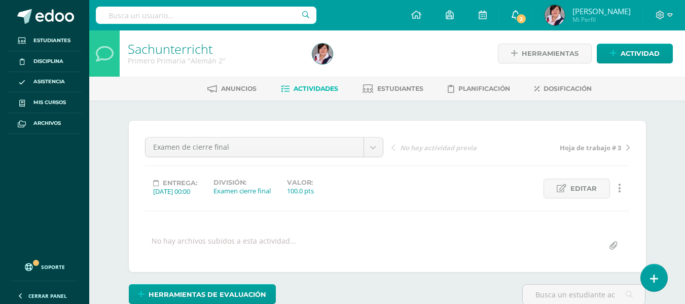
click at [514, 14] on icon at bounding box center [515, 14] width 8 height 9
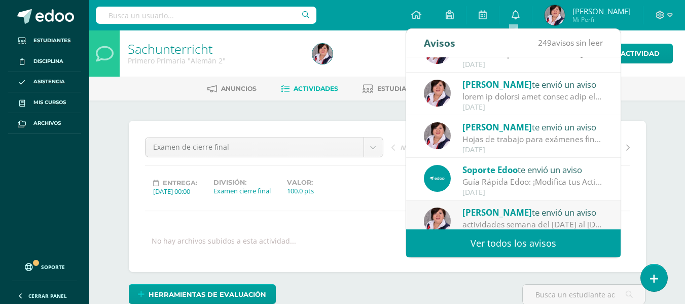
scroll to position [169, 0]
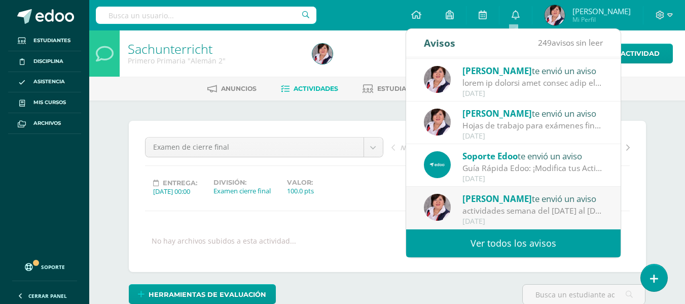
click at [535, 205] on div "actividades semana del [DATE] al [DATE]: Estimados padres de familia de Prepara…" at bounding box center [532, 211] width 141 height 12
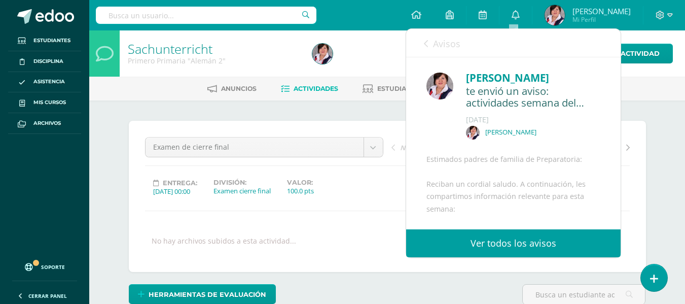
drag, startPoint x: 612, startPoint y: 110, endPoint x: 612, endPoint y: 130, distance: 19.3
click at [612, 130] on div "[PERSON_NAME] te envió un aviso: actividades semana del [DATE] al [DATE][PERSON…" at bounding box center [513, 296] width 214 height 478
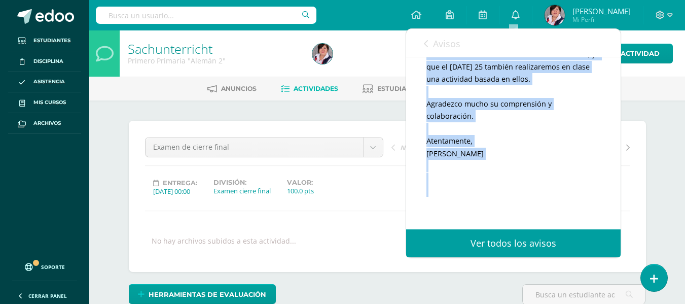
scroll to position [316, 0]
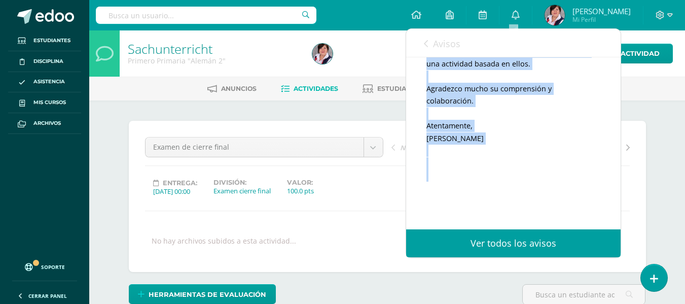
drag, startPoint x: 426, startPoint y: 61, endPoint x: 554, endPoint y: 150, distance: 156.2
copy div "Estimados padres de familia de Preparatoria: Reciban un cordial saludo. A conti…"
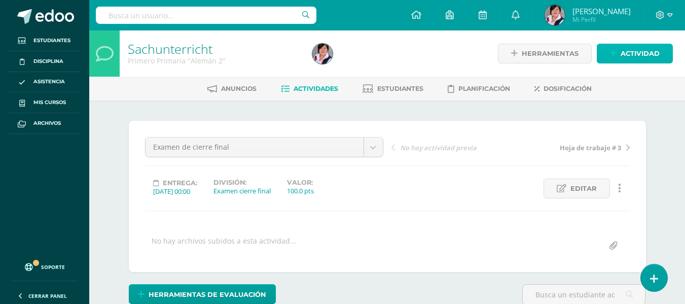
click at [639, 50] on span "Actividad" at bounding box center [639, 53] width 39 height 19
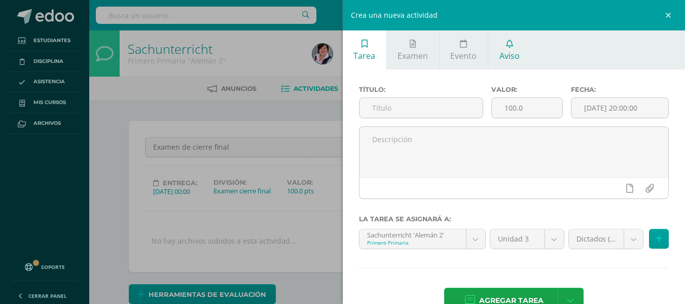
click at [510, 46] on icon at bounding box center [509, 44] width 7 height 8
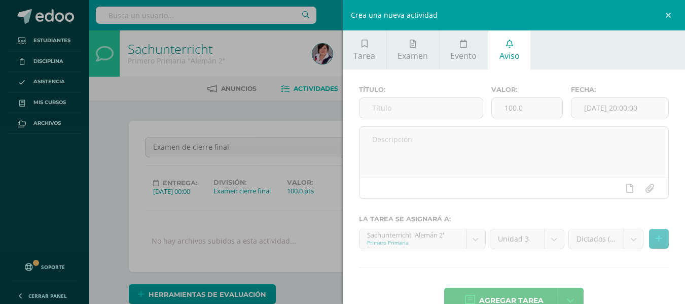
scroll to position [17, 0]
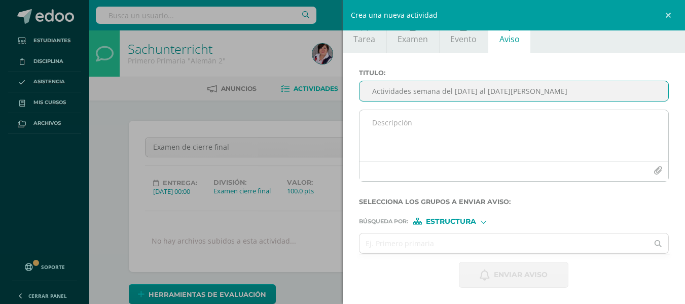
type input "Actividades semana del [DATE] al [DATE][PERSON_NAME]"
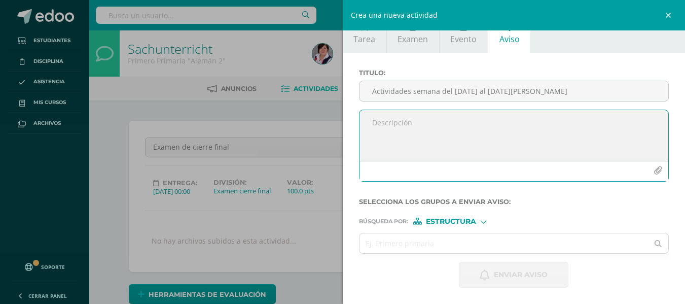
click at [379, 120] on textarea at bounding box center [513, 135] width 309 height 51
paste textarea "Estimados padres de familia de Preparatoria: Reciban un cordial saludo. A conti…"
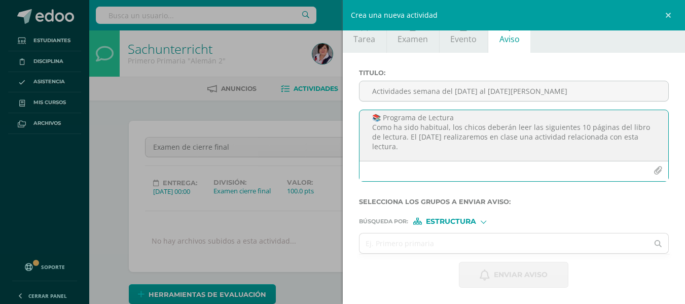
scroll to position [61, 0]
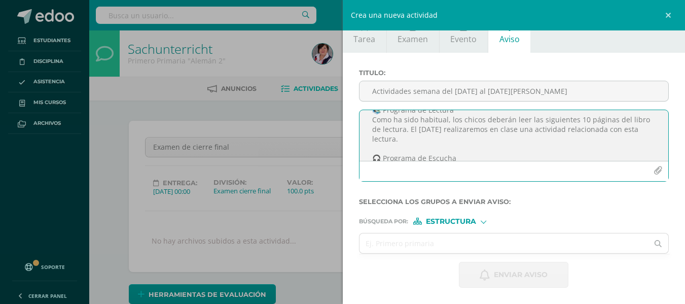
click at [476, 131] on textarea "Estimados padres de familia de Preparatoria: Reciban un cordial saludo. A conti…" at bounding box center [513, 135] width 309 height 51
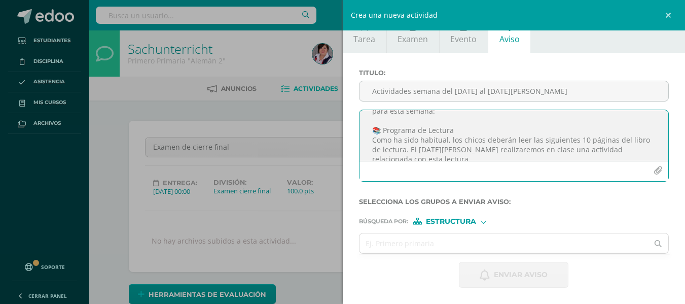
click at [456, 129] on textarea "Estimados padres de familia de Preparatoria: Reciban un cordial saludo. A conti…" at bounding box center [513, 135] width 309 height 51
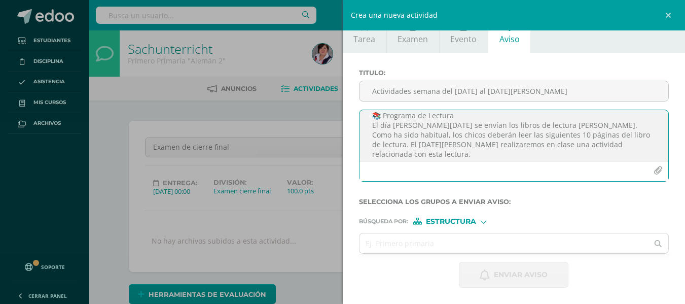
scroll to position [61, 0]
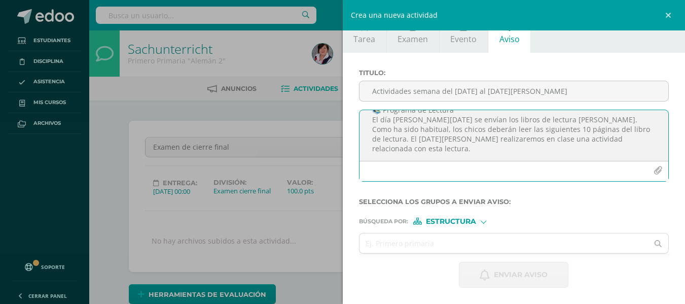
click at [470, 148] on textarea "Estimados padres de familia de Preparatoria: Reciban un cordial saludo. A conti…" at bounding box center [513, 135] width 309 height 51
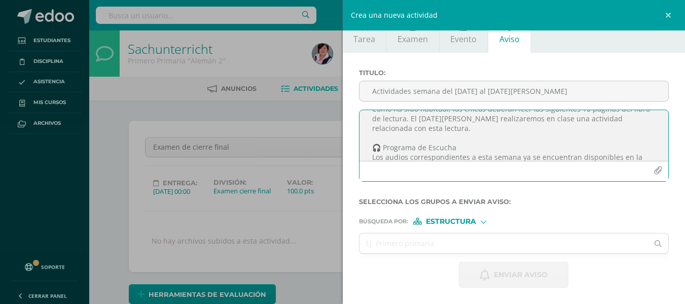
scroll to position [101, 0]
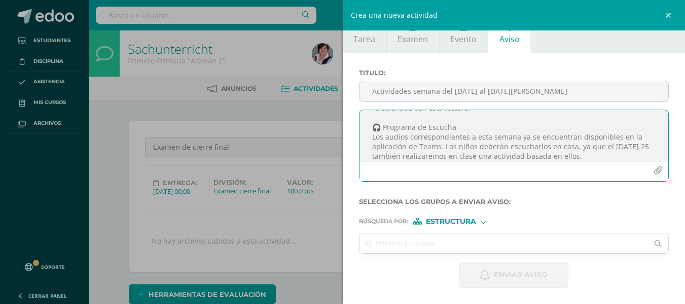
click at [640, 146] on textarea "Estimados padres de familia de Preparatoria: Reciban un cordial saludo. A conti…" at bounding box center [513, 135] width 309 height 51
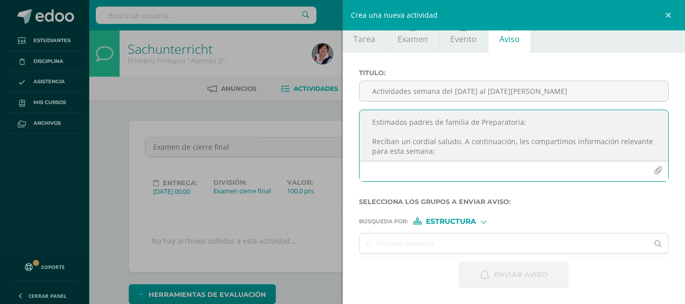
scroll to position [0, 0]
type textarea "Estimados padres de familia de Preparatoria: Reciban un cordial saludo. A conti…"
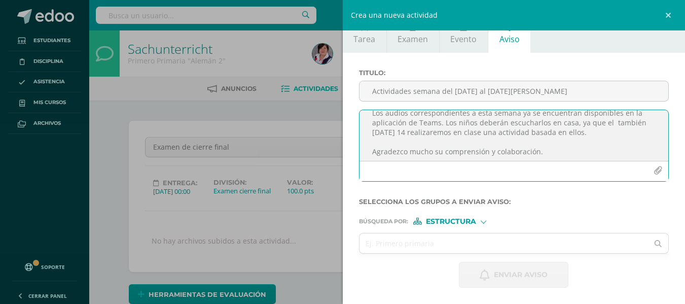
scroll to position [167, 0]
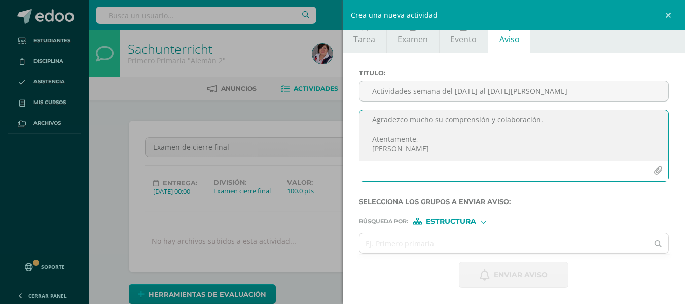
drag, startPoint x: 373, startPoint y: 120, endPoint x: 480, endPoint y: 162, distance: 114.9
click at [480, 162] on div "Estimados padres de familia de Preparatoria: Reciban un cordial saludo. A conti…" at bounding box center [514, 145] width 310 height 72
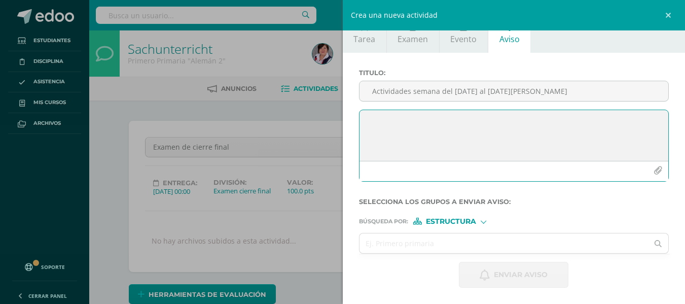
scroll to position [0, 0]
paste textarea "Estimados padres de familia de Preparatoria: Reciban un cordial saludo. A conti…"
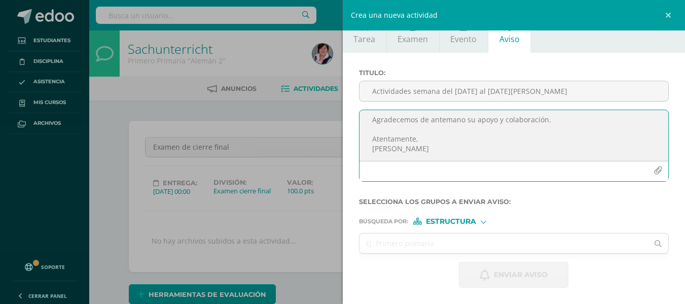
scroll to position [176, 0]
type textarea "Estimados padres de familia de Preparatoria: Reciban un cordial saludo. A conti…"
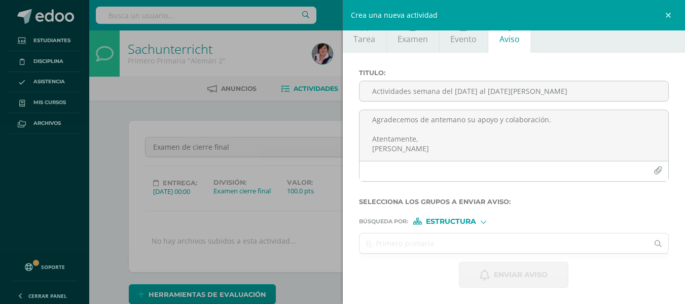
click at [380, 245] on input "text" at bounding box center [503, 243] width 289 height 20
click at [371, 238] on input "text" at bounding box center [503, 243] width 289 height 20
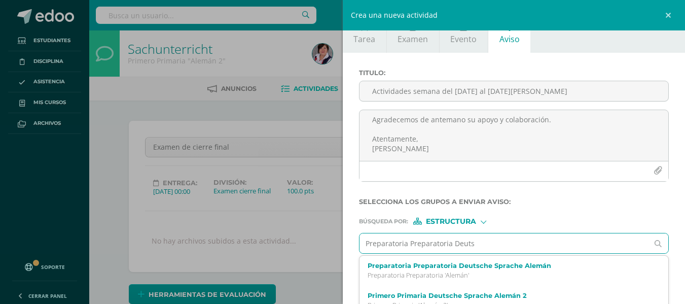
scroll to position [0, 0]
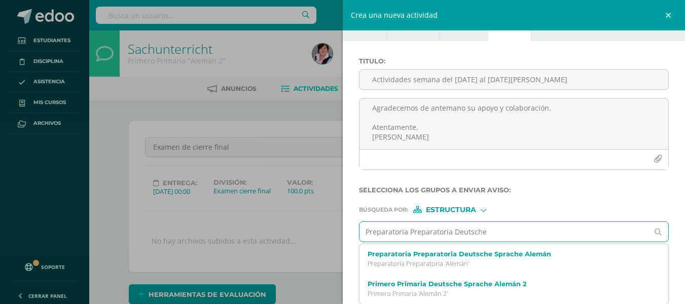
type input "Preparatoria Preparatoria Deutsche"
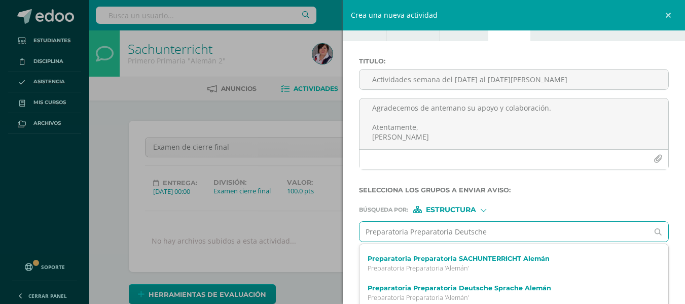
scroll to position [63, 0]
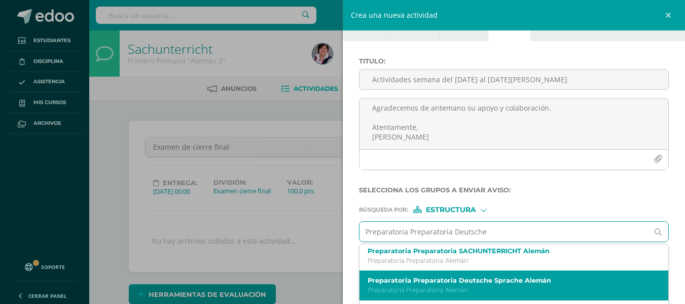
click at [514, 288] on p "Preparatoria Preparatoria 'Alemán'" at bounding box center [507, 289] width 280 height 9
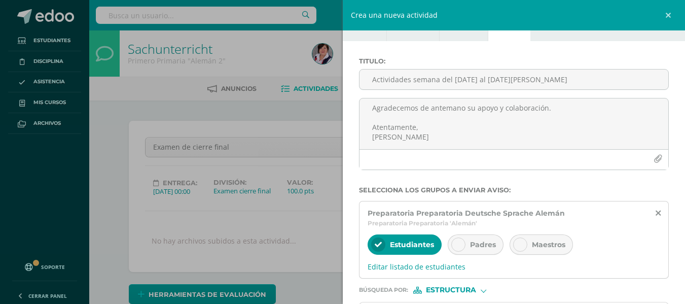
click at [462, 244] on div at bounding box center [458, 244] width 14 height 14
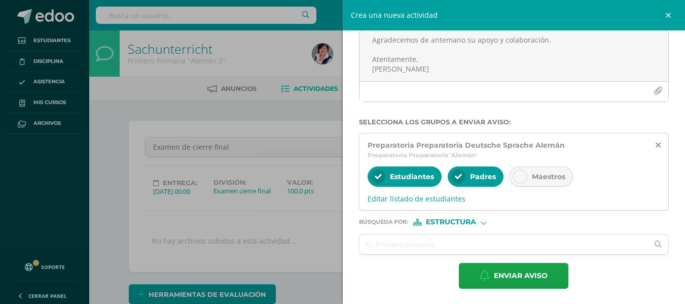
scroll to position [97, 0]
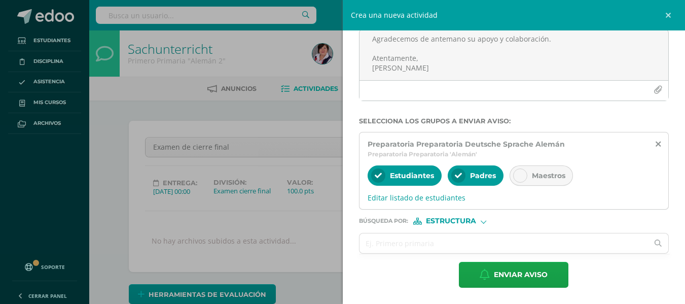
click at [486, 218] on div "Estructura" at bounding box center [451, 220] width 76 height 7
click at [460, 248] on span "Persona" at bounding box center [454, 247] width 36 height 6
click at [377, 239] on input "text" at bounding box center [503, 243] width 289 height 20
type input "C"
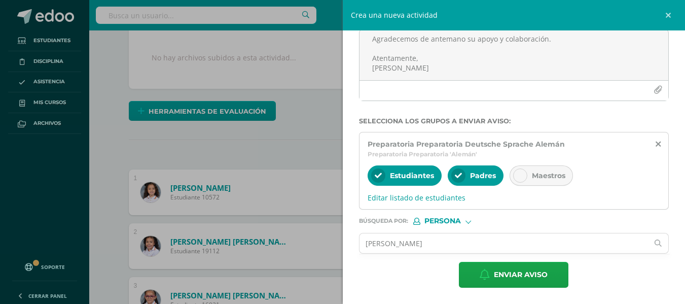
scroll to position [198, 0]
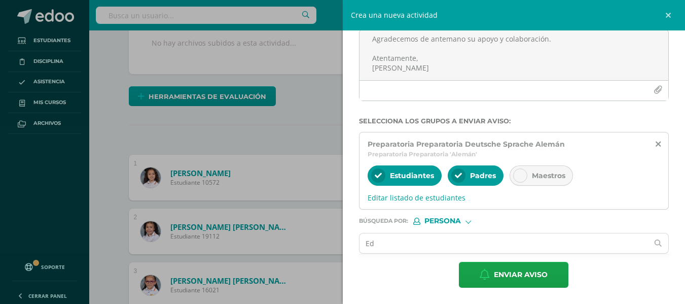
type input "E"
click at [467, 221] on div at bounding box center [468, 220] width 6 height 6
click at [461, 236] on span "Estructura" at bounding box center [463, 234] width 50 height 6
click at [483, 221] on div at bounding box center [483, 220] width 6 height 6
click at [450, 247] on span "Persona" at bounding box center [454, 247] width 36 height 6
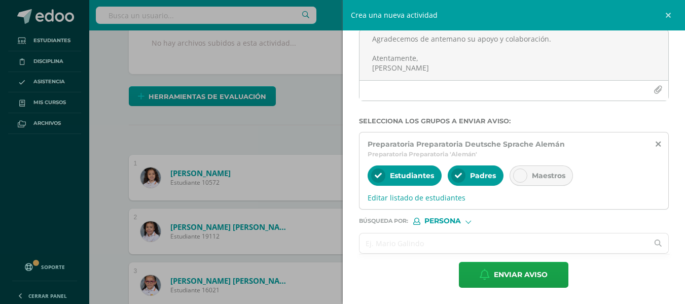
click at [383, 240] on input "text" at bounding box center [503, 243] width 289 height 20
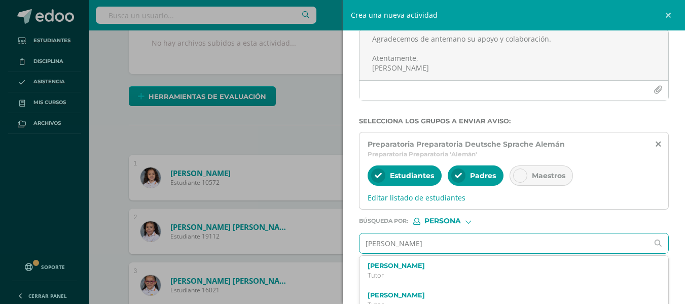
type input "[PERSON_NAME]"
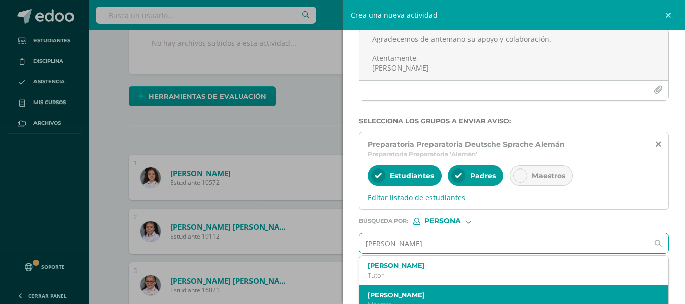
click at [389, 295] on label "[PERSON_NAME]" at bounding box center [507, 295] width 280 height 8
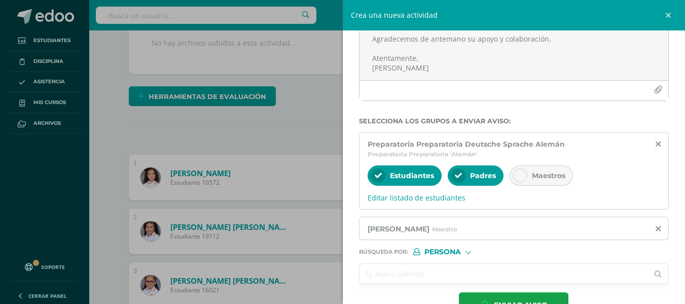
click at [382, 275] on input "text" at bounding box center [503, 274] width 289 height 20
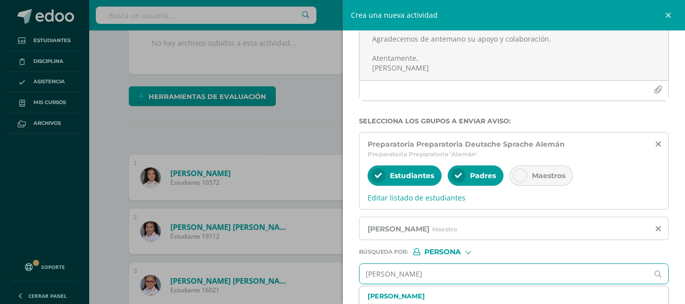
type input "[PERSON_NAME]"
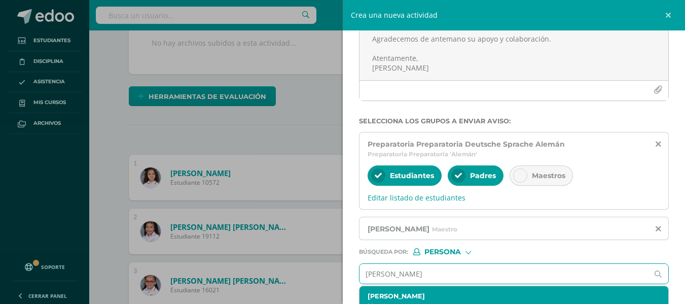
click at [402, 299] on label "[PERSON_NAME]" at bounding box center [507, 296] width 280 height 8
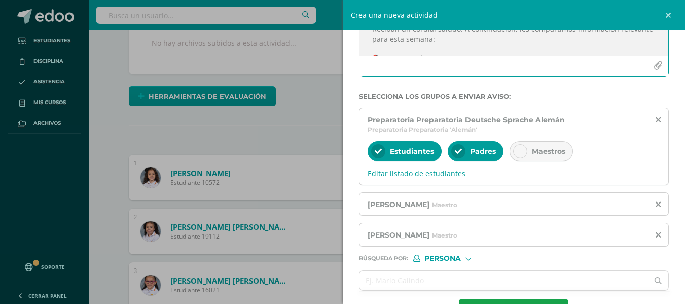
scroll to position [159, 0]
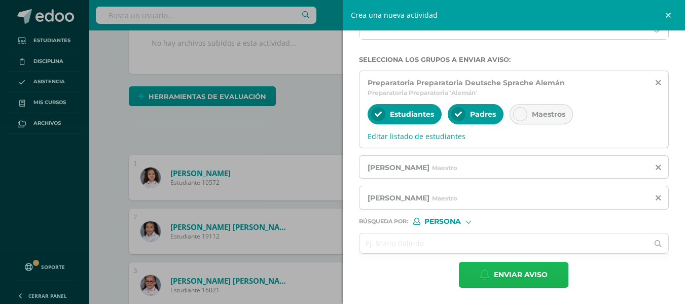
click at [520, 272] on span "Enviar aviso" at bounding box center [521, 274] width 54 height 25
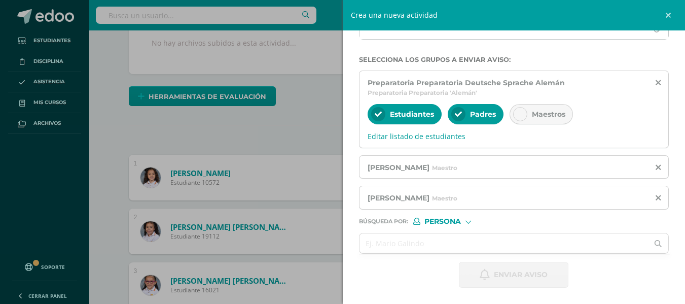
scroll to position [17, 0]
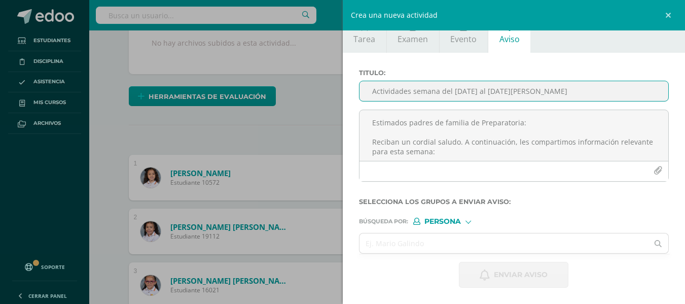
click at [377, 92] on input "Actividades semana del [DATE] al [DATE][PERSON_NAME]" at bounding box center [513, 91] width 309 height 20
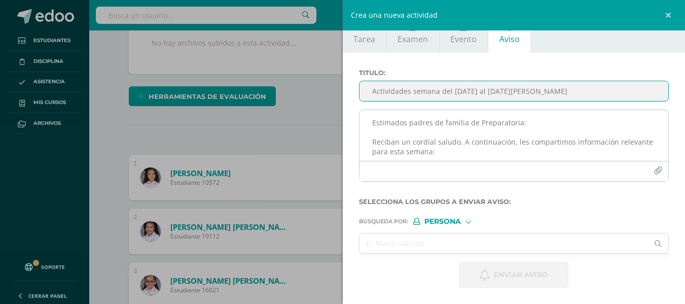
type input "Actividades semana del [DATE] al [DATE][PERSON_NAME]"
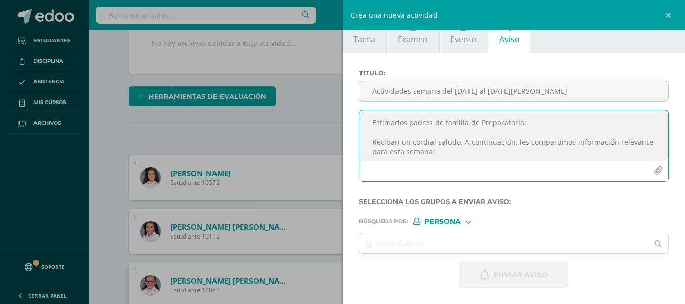
click at [382, 127] on textarea "Estimados padres de familia de Preparatoria: Reciban un cordial saludo. A conti…" at bounding box center [513, 135] width 309 height 51
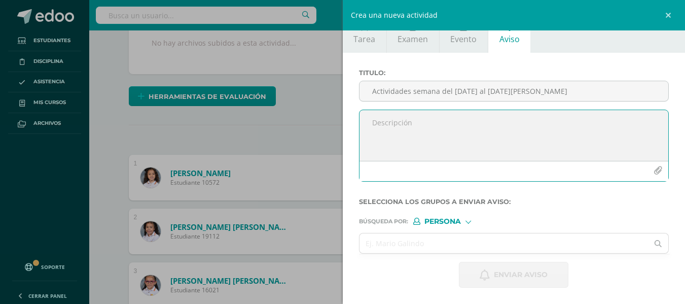
paste textarea "Estimados padres de familia de Preparatoria: Reciban un cordial saludo. A conti…"
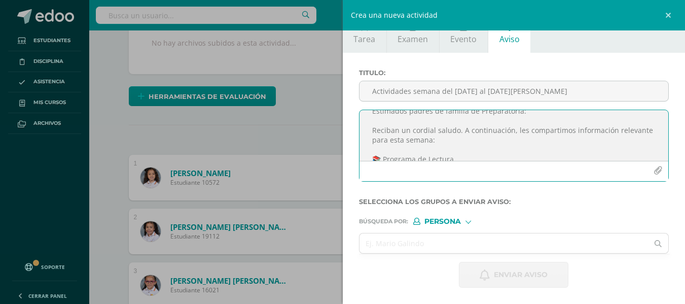
scroll to position [0, 0]
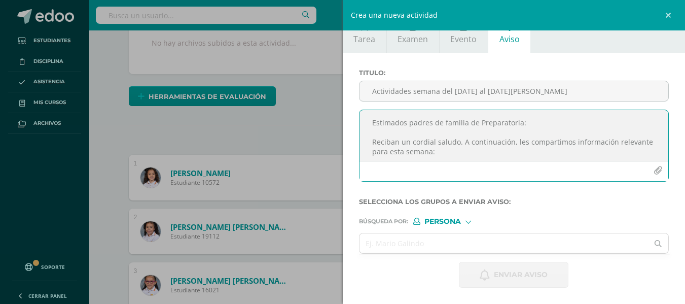
click at [518, 123] on textarea "Estimados padres de familia de Preparatoria: Reciban un cordial saludo. A conti…" at bounding box center [513, 135] width 309 height 51
type textarea "Estimados padres de familia de Primero : Reciban un cordial saludo. A continuac…"
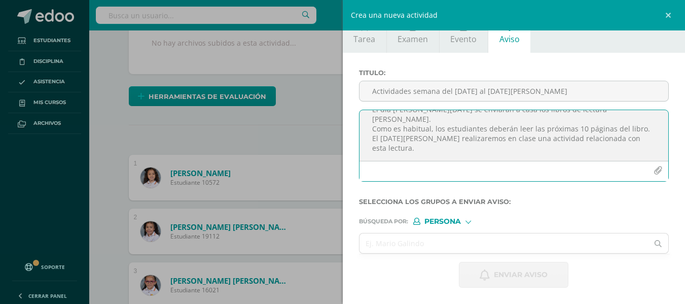
scroll to position [176, 0]
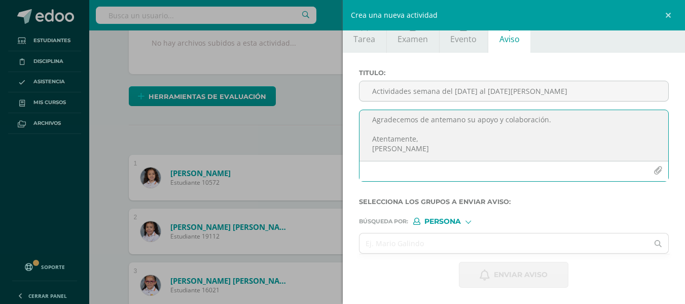
drag, startPoint x: 370, startPoint y: 123, endPoint x: 473, endPoint y: 167, distance: 112.1
click at [473, 167] on div "Estimados padres de familia de Primero : Reciban un cordial saludo. A continuac…" at bounding box center [514, 145] width 310 height 72
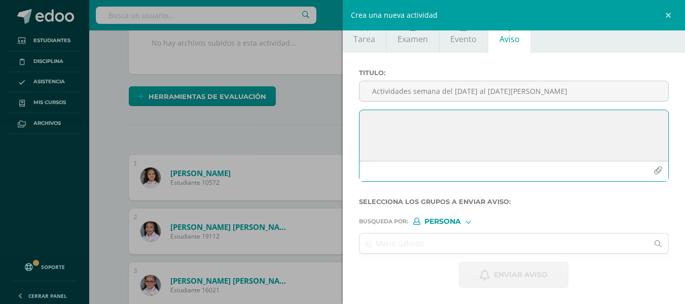
scroll to position [0, 0]
paste textarea "Estimados padres de familia de Primero de Primaria: Reciban un cordial saludo. …"
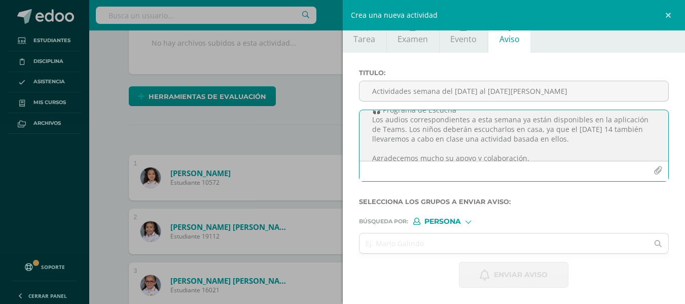
scroll to position [176, 0]
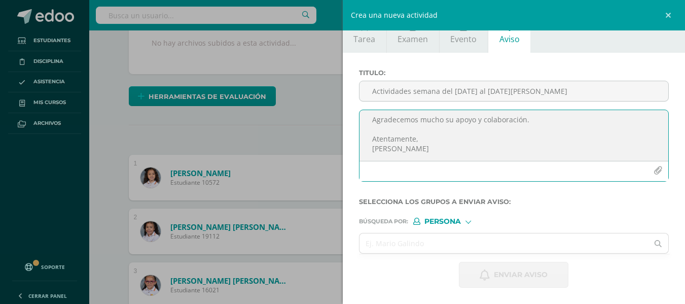
type textarea "Estimados padres de familia de Primero de Primaria: Reciban un cordial saludo. …"
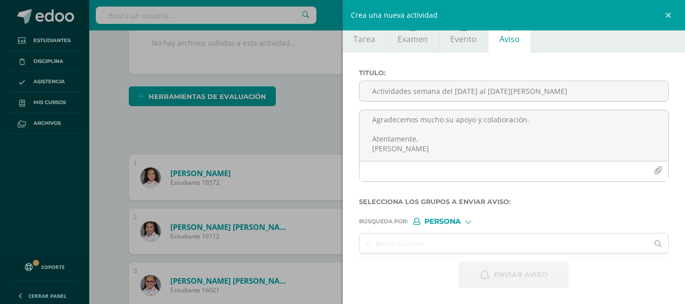
click at [466, 224] on div "Persona" at bounding box center [451, 220] width 76 height 7
click at [461, 233] on span "Estructura" at bounding box center [463, 235] width 50 height 6
click at [382, 245] on input "text" at bounding box center [503, 243] width 289 height 20
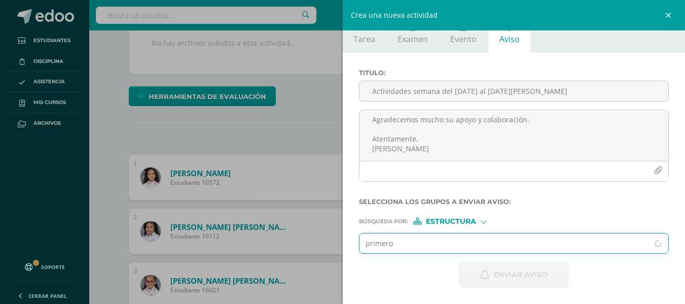
type input "primero"
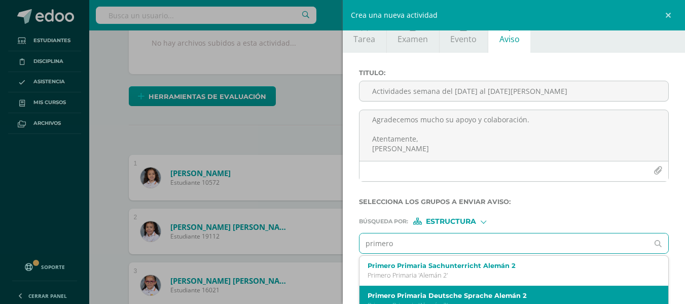
click at [411, 292] on label "Primero Primaria Deutsche Sprache Alemán 2" at bounding box center [507, 295] width 280 height 8
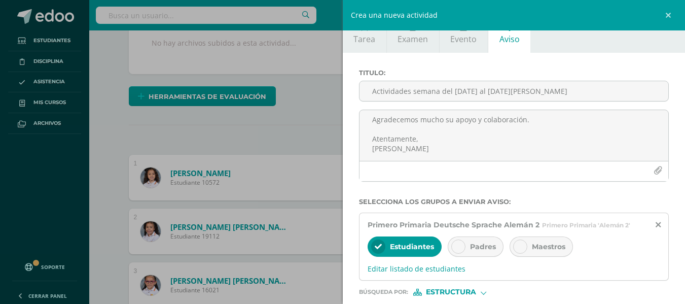
click at [458, 246] on icon at bounding box center [458, 246] width 7 height 7
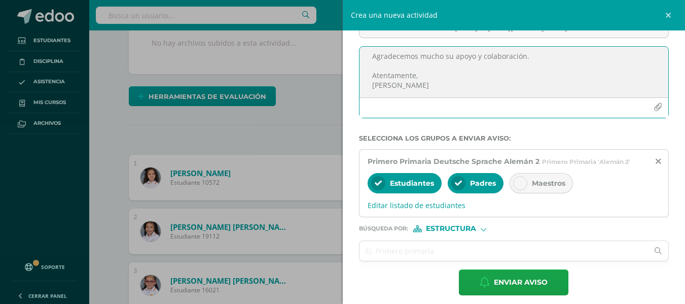
scroll to position [88, 0]
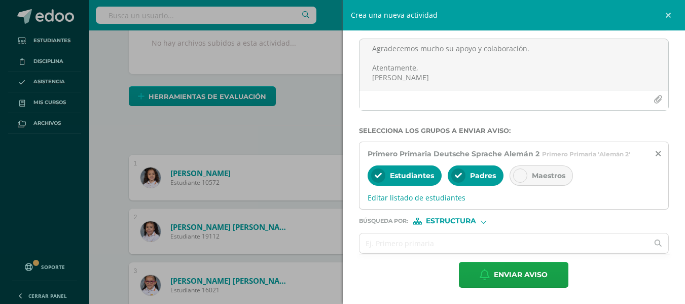
click at [482, 221] on div at bounding box center [483, 220] width 6 height 6
click at [461, 245] on span "Persona" at bounding box center [454, 247] width 36 height 6
click at [382, 241] on input "text" at bounding box center [503, 243] width 289 height 20
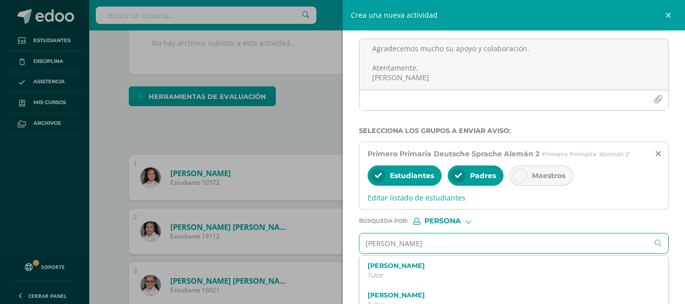
type input "[PERSON_NAME]"
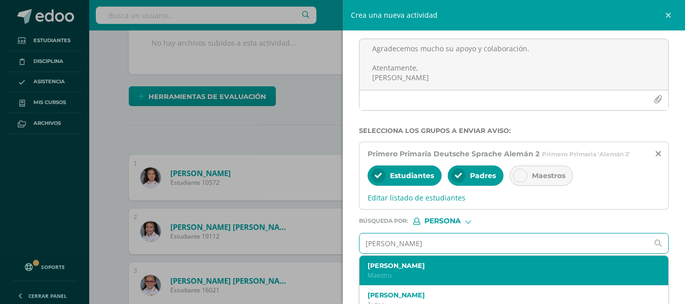
click at [429, 270] on div "[PERSON_NAME]" at bounding box center [507, 271] width 280 height 18
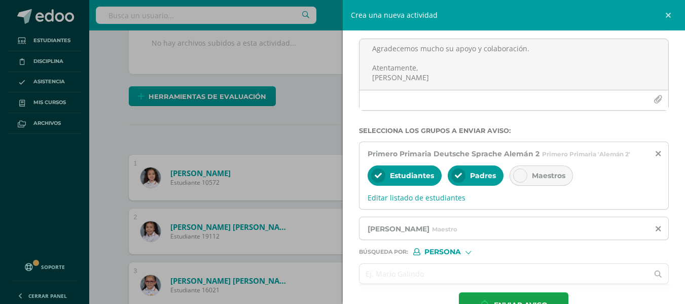
click at [382, 275] on input "text" at bounding box center [503, 274] width 289 height 20
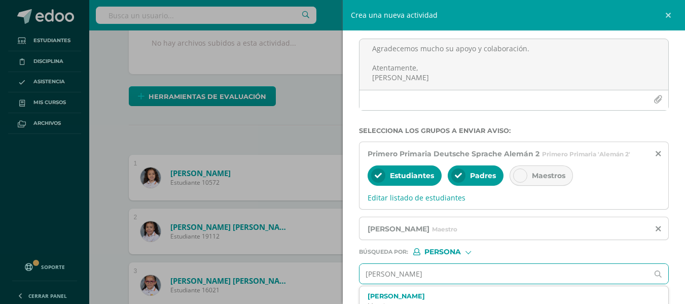
type input "[PERSON_NAME]"
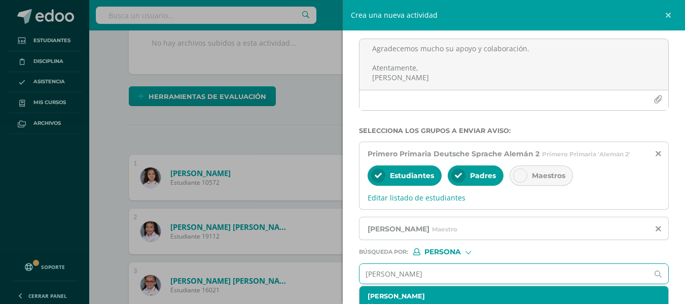
click at [401, 297] on label "[PERSON_NAME]" at bounding box center [507, 296] width 280 height 8
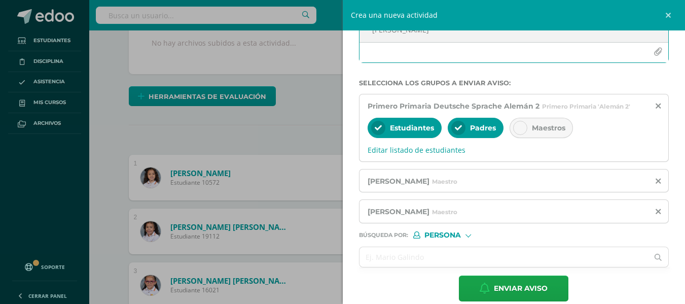
scroll to position [142, 0]
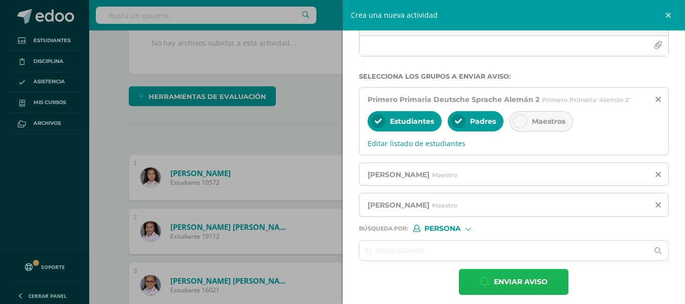
click at [525, 280] on span "Enviar aviso" at bounding box center [521, 281] width 54 height 25
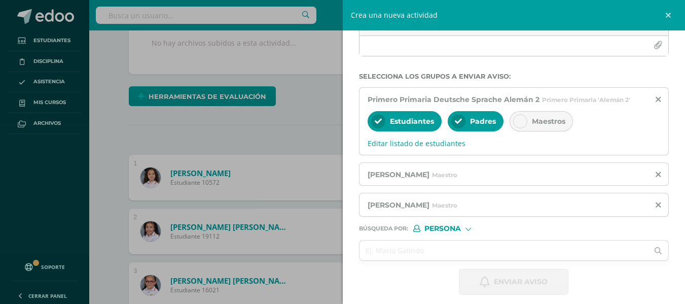
scroll to position [17, 0]
